Goal: Information Seeking & Learning: Learn about a topic

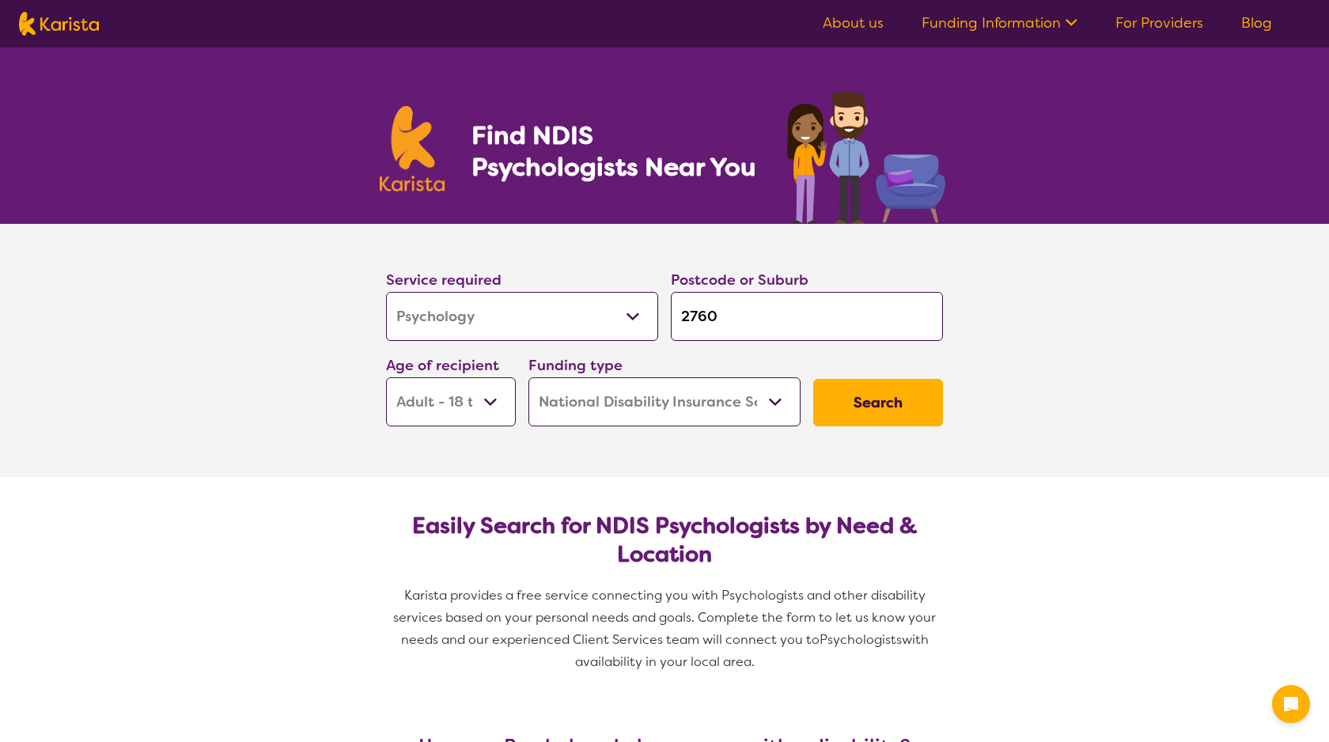
select select "Psychology"
select select "AD"
select select "NDIS"
select select "Psychology"
select select "AD"
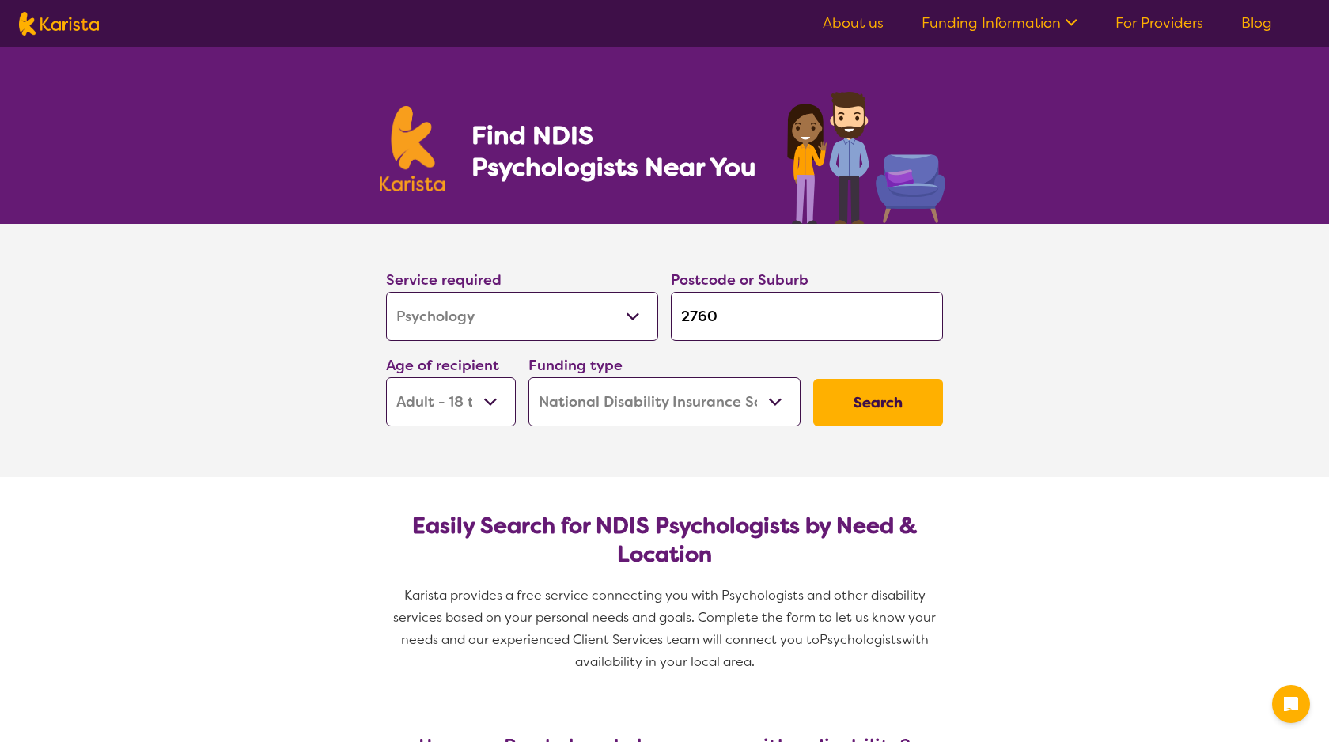
select select "NDIS"
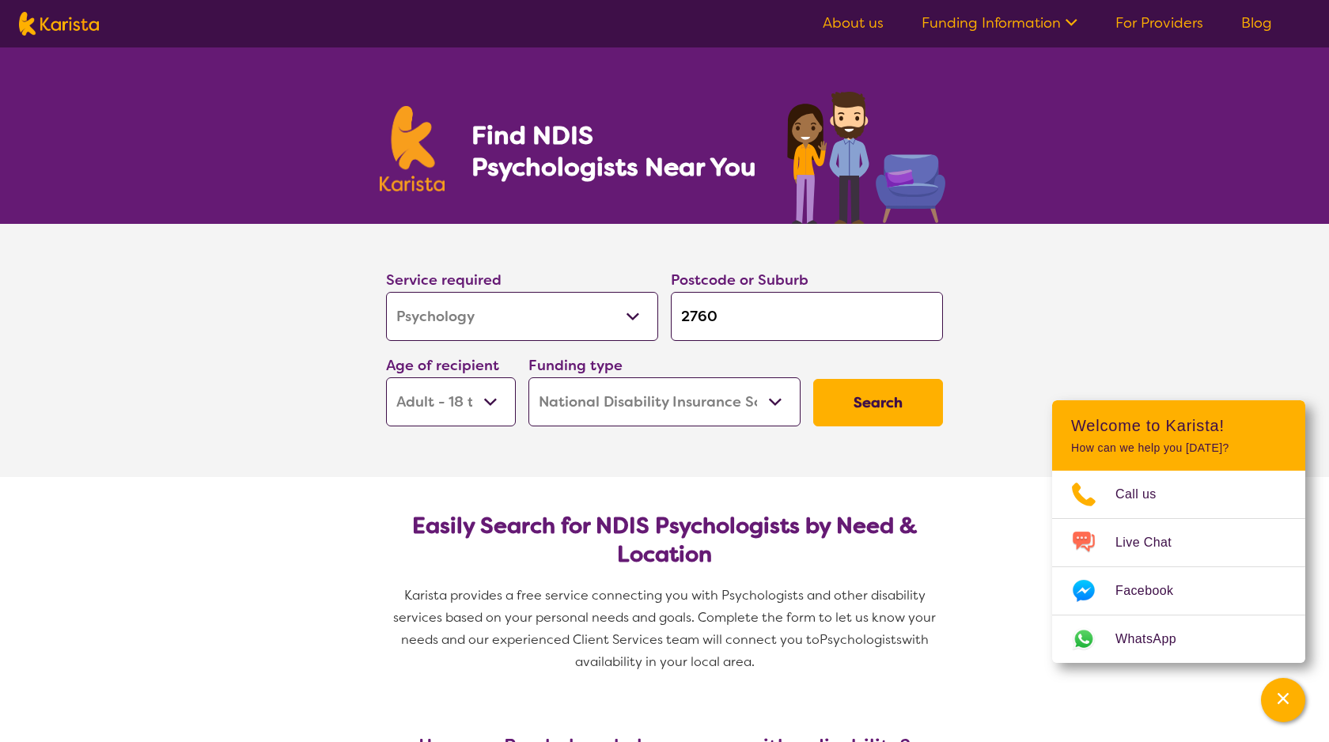
click at [691, 310] on input "2760" at bounding box center [807, 316] width 272 height 49
drag, startPoint x: 730, startPoint y: 310, endPoint x: 665, endPoint y: 310, distance: 65.7
click at [665, 310] on div "Postcode or Suburb 2760" at bounding box center [807, 304] width 285 height 85
type input "w"
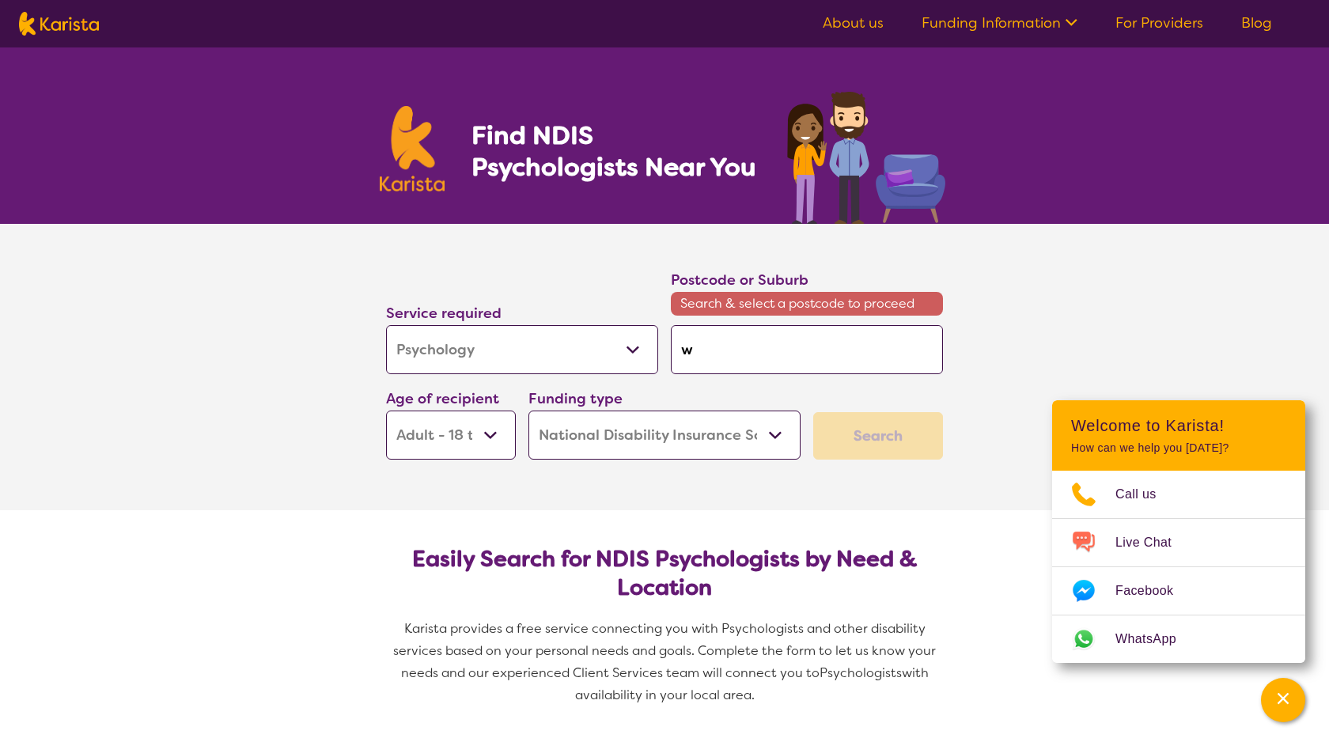
type input "we"
type input "wet"
type input "weth"
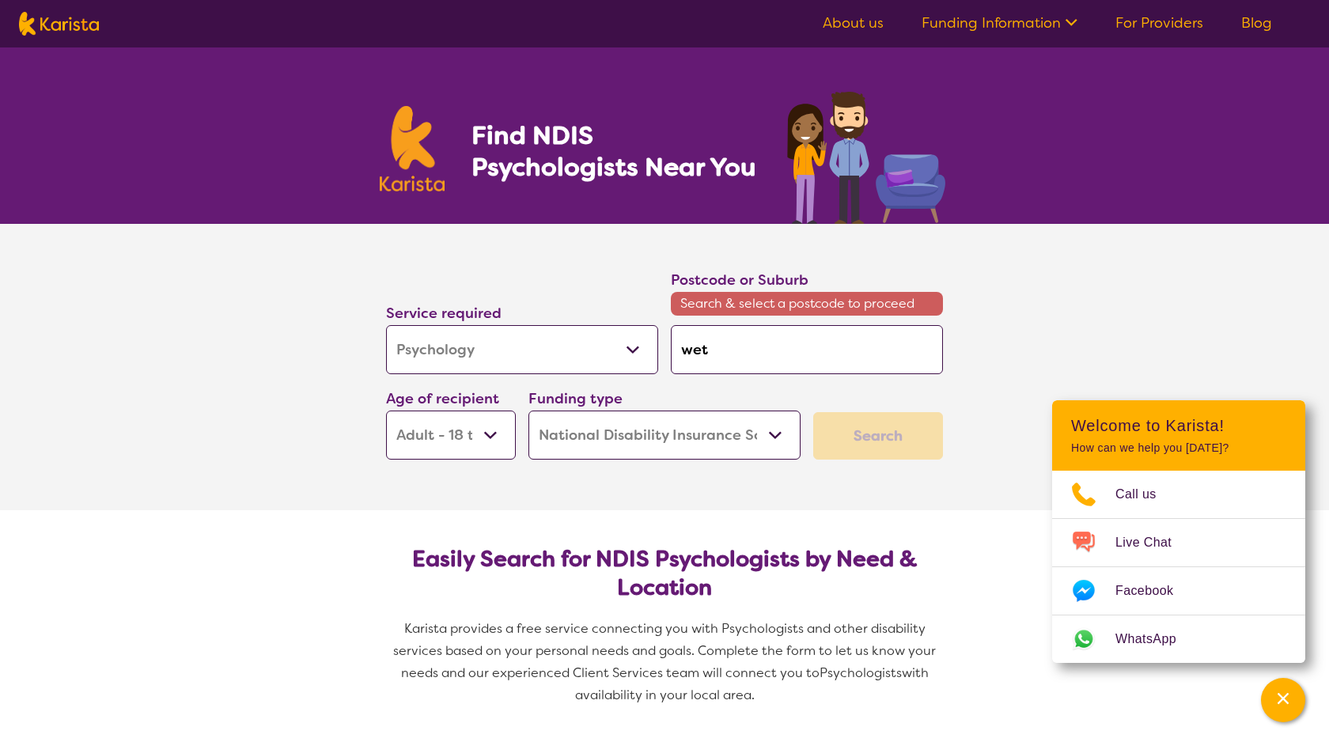
type input "weth"
type input "wethe"
type input "wether"
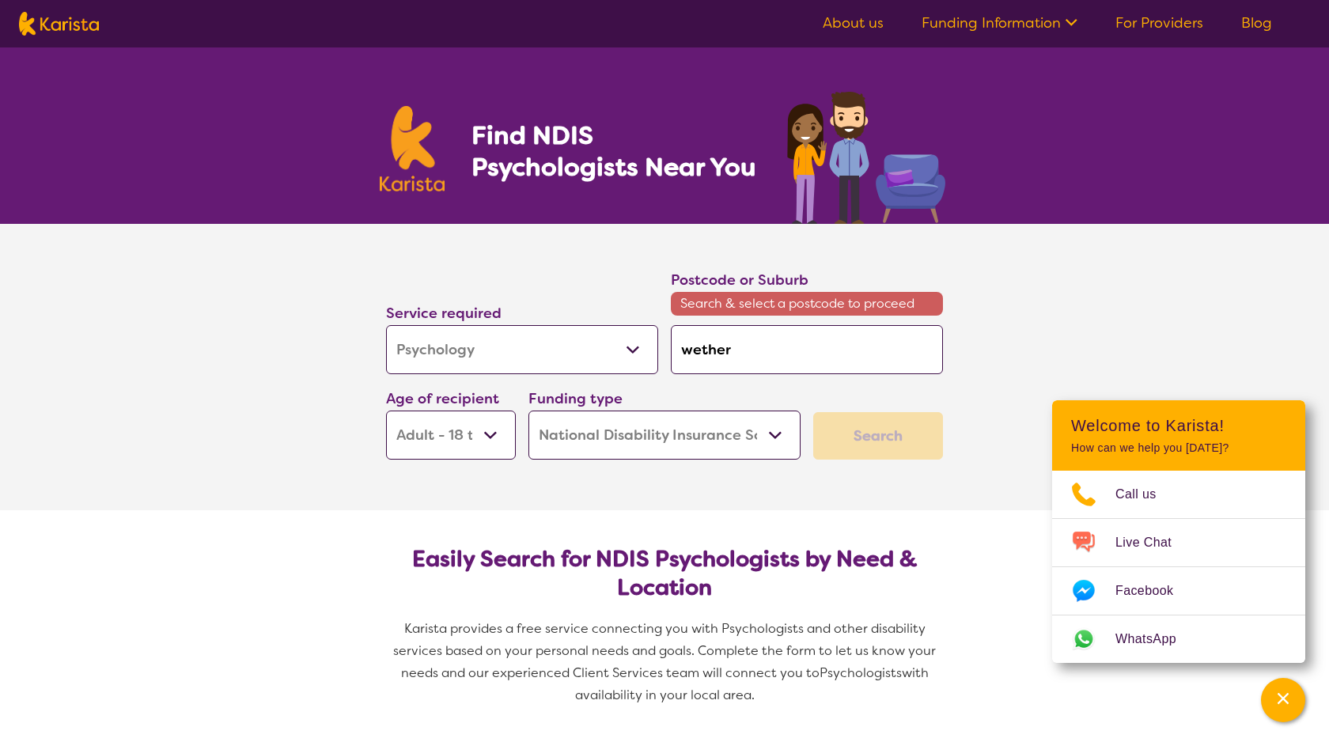
type input "wetheri"
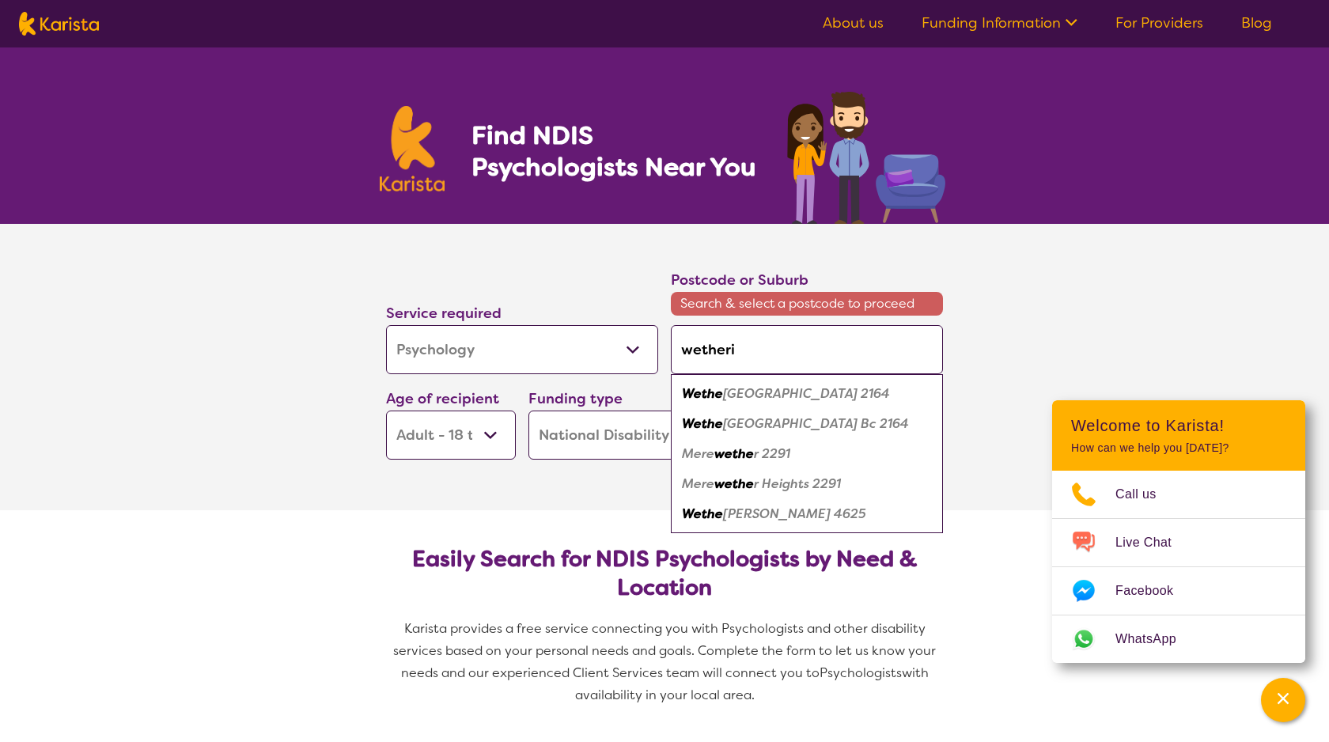
type input "wetheril"
type input "wetherill"
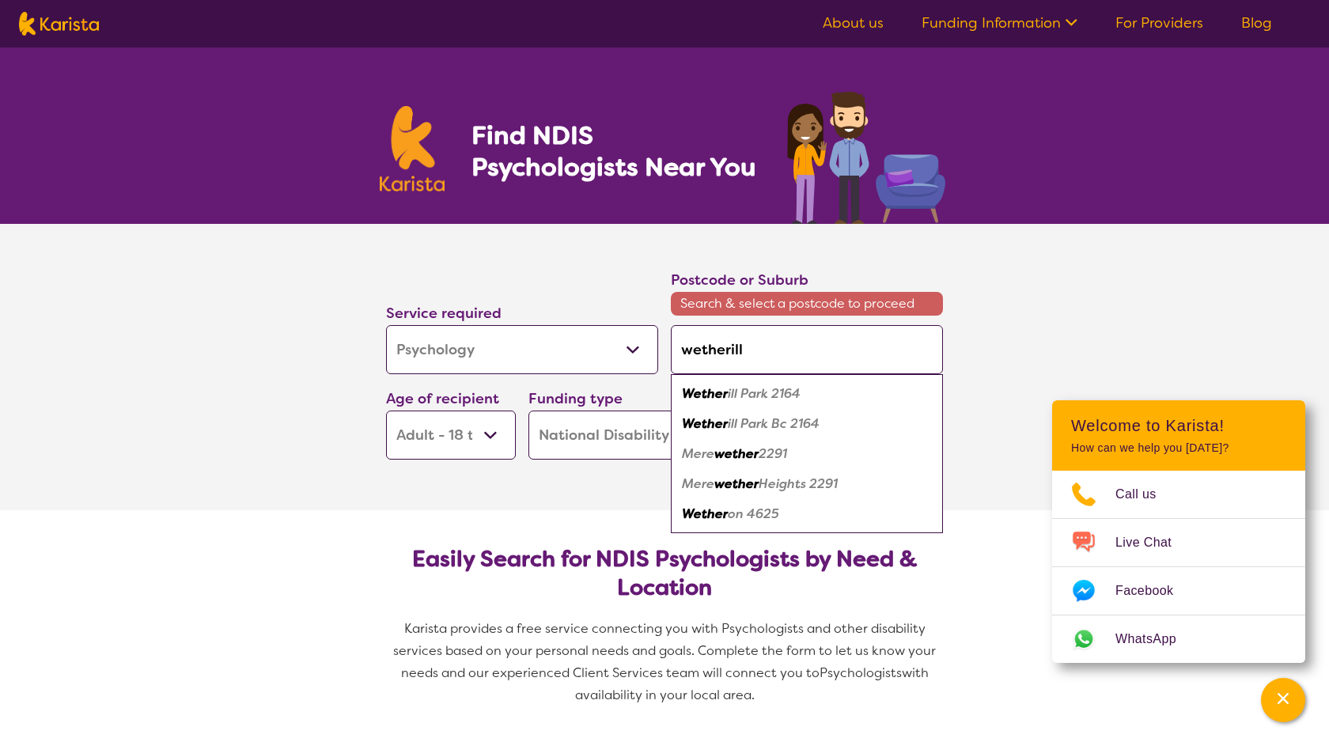
type input "wetherill"
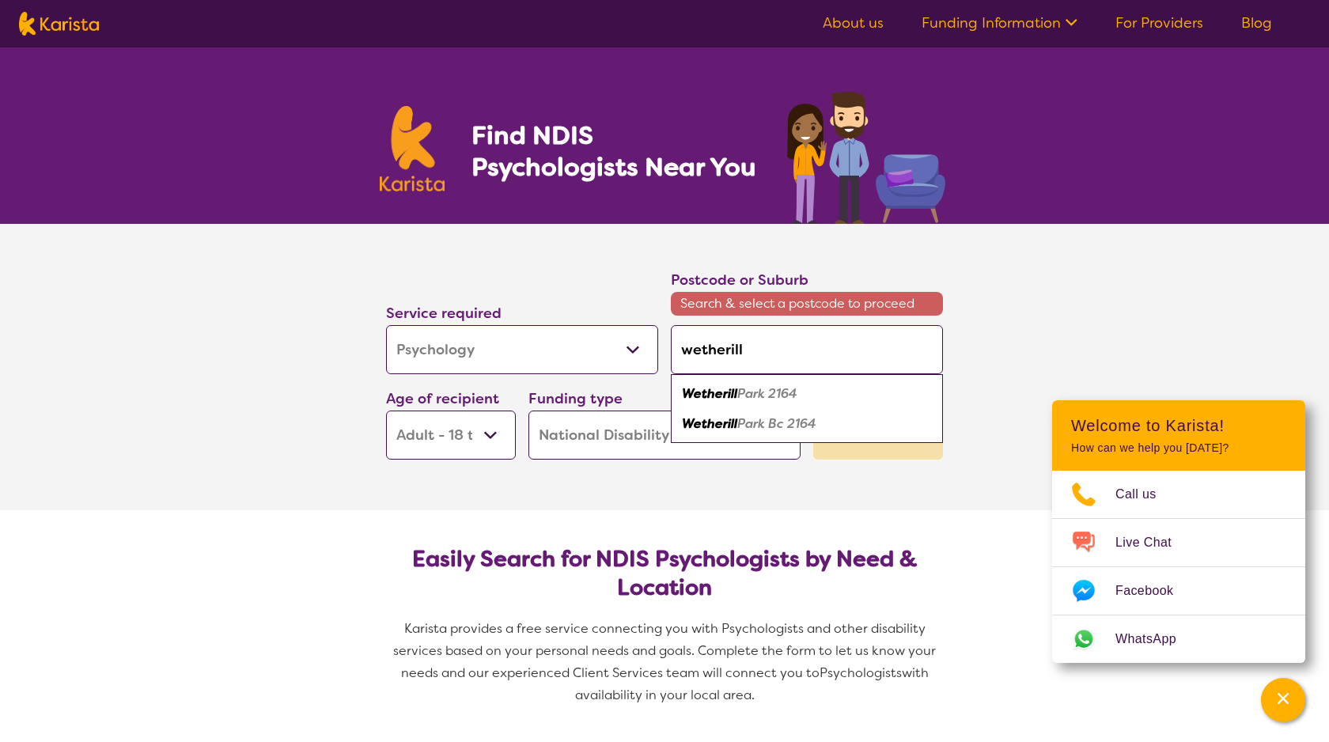
click at [741, 392] on em "Park 2164" at bounding box center [767, 393] width 60 height 17
type input "2164"
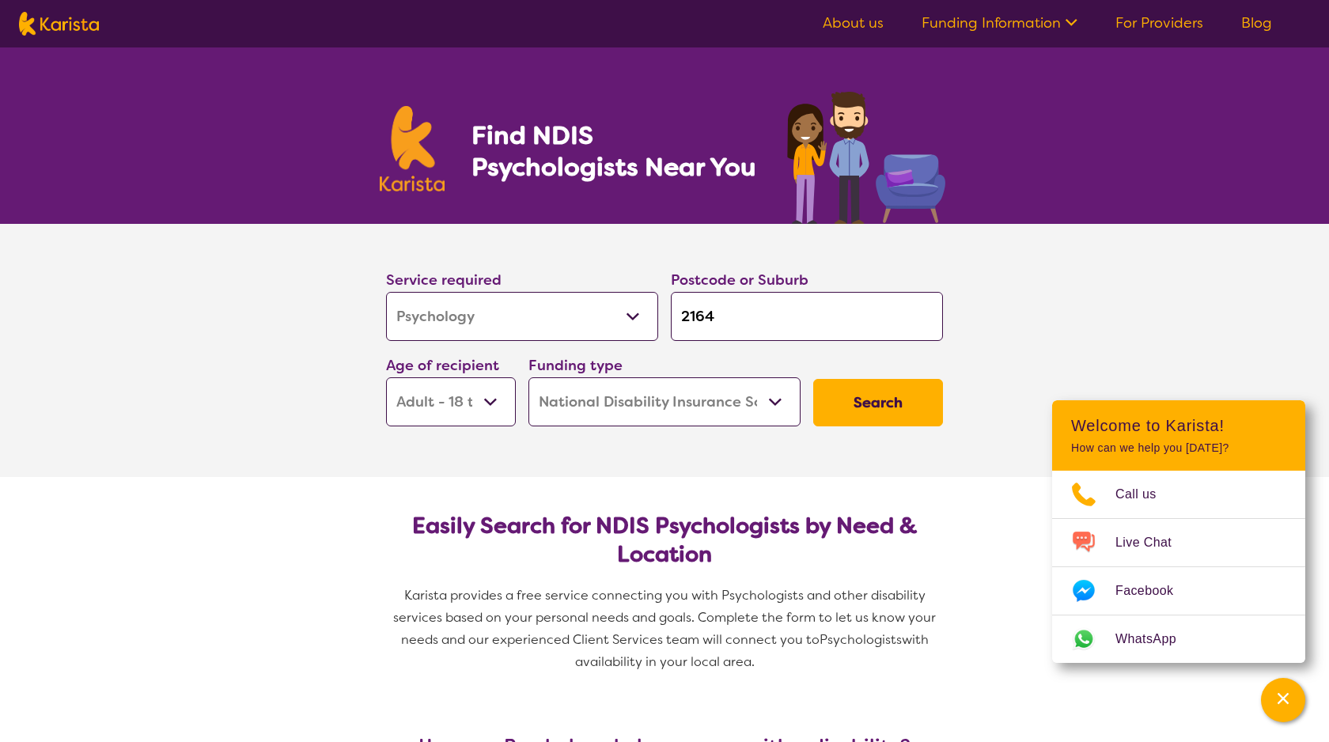
click at [480, 396] on select "Early Childhood - 0 to 9 Child - 10 to 11 Adolescent - 12 to 17 Adult - 18 to 6…" at bounding box center [451, 401] width 130 height 49
click at [866, 419] on button "Search" at bounding box center [878, 402] width 130 height 47
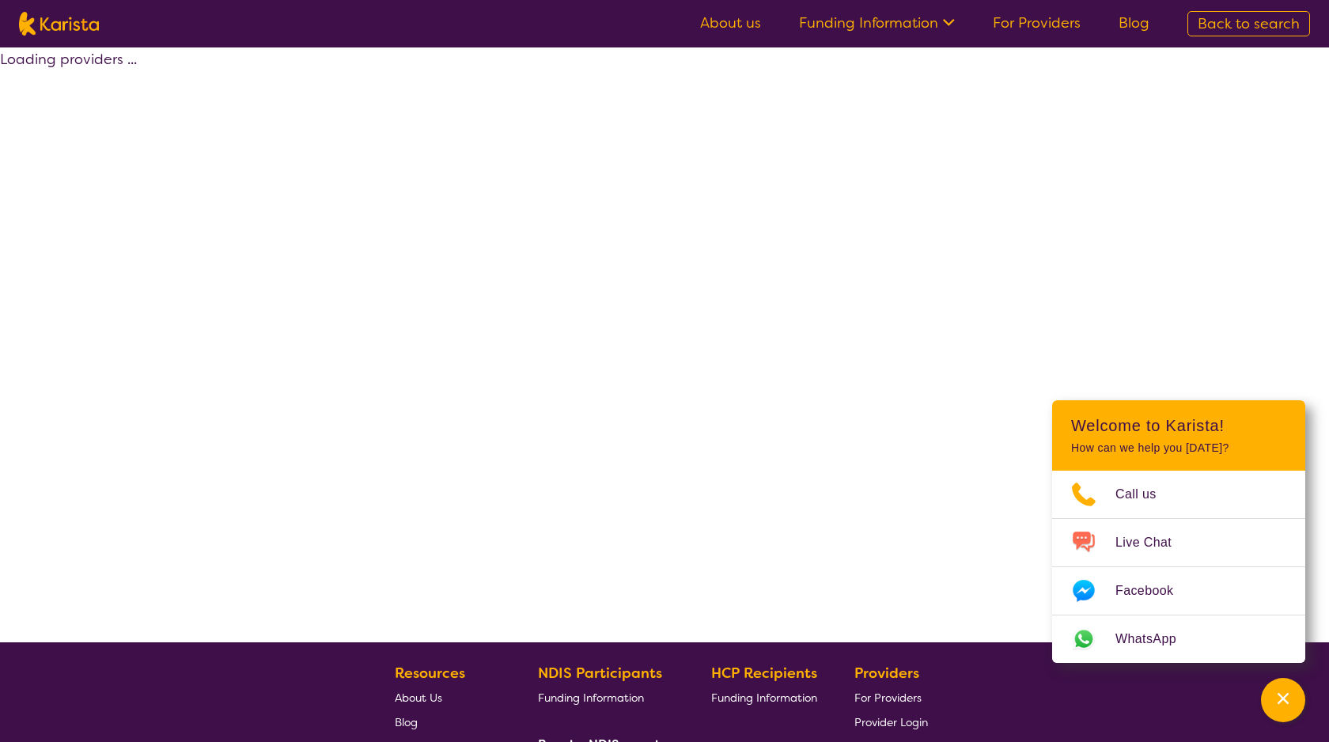
select select "by_score"
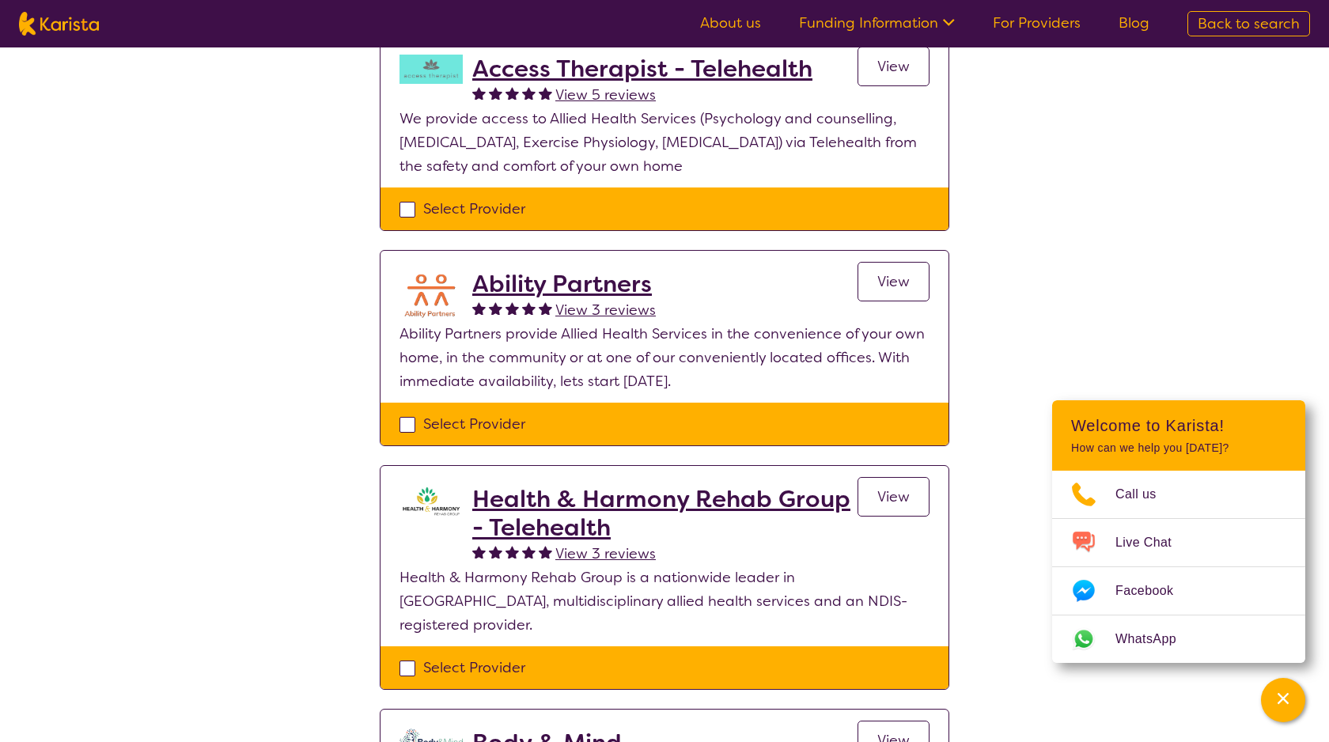
scroll to position [860, 0]
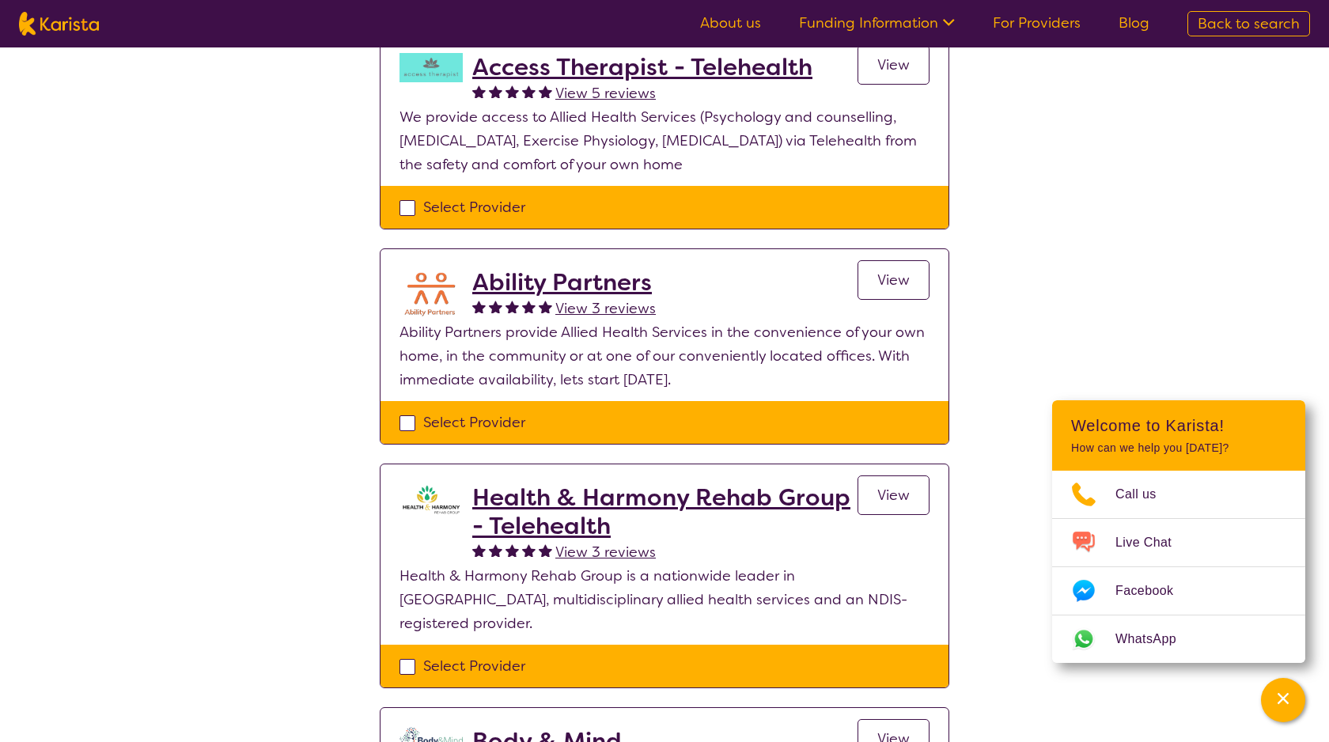
click at [608, 284] on h2 "Ability Partners" at bounding box center [564, 282] width 184 height 28
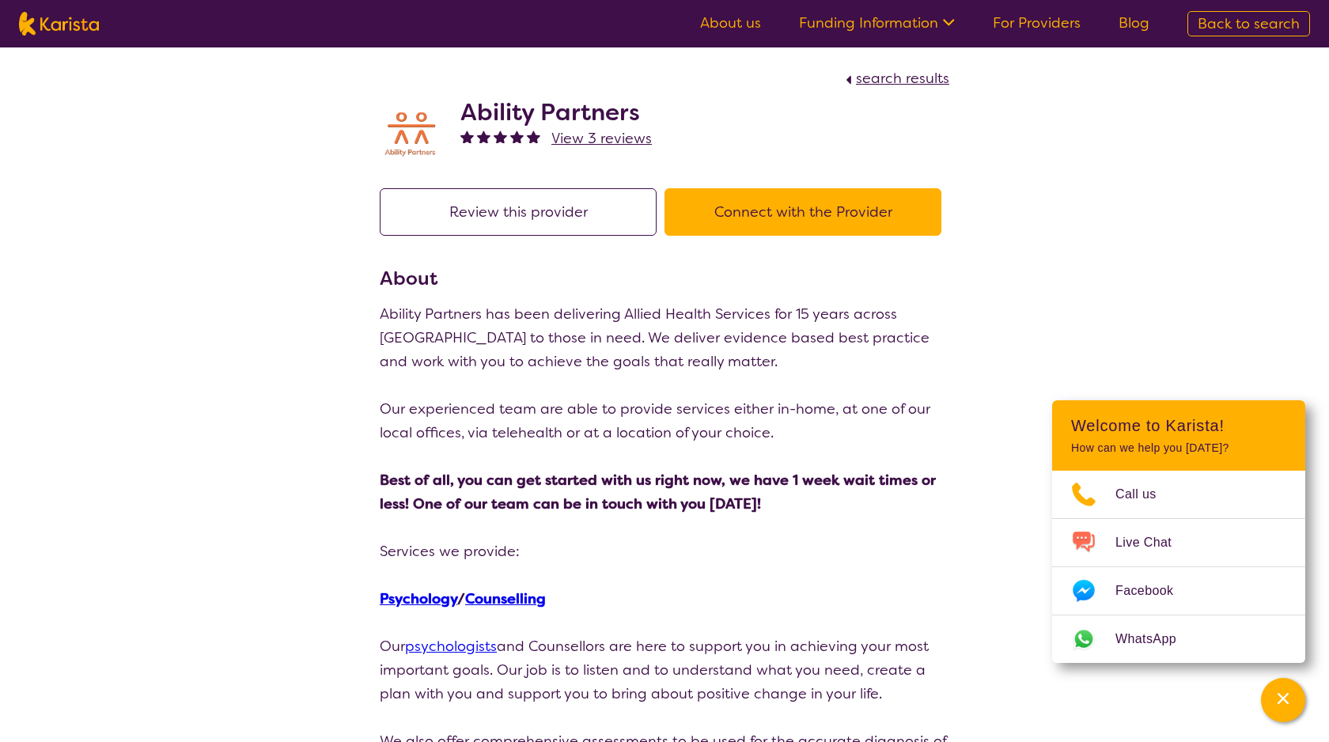
click at [555, 101] on h2 "Ability Partners" at bounding box center [556, 112] width 191 height 28
click at [419, 119] on img at bounding box center [411, 133] width 63 height 51
